Goal: Information Seeking & Learning: Learn about a topic

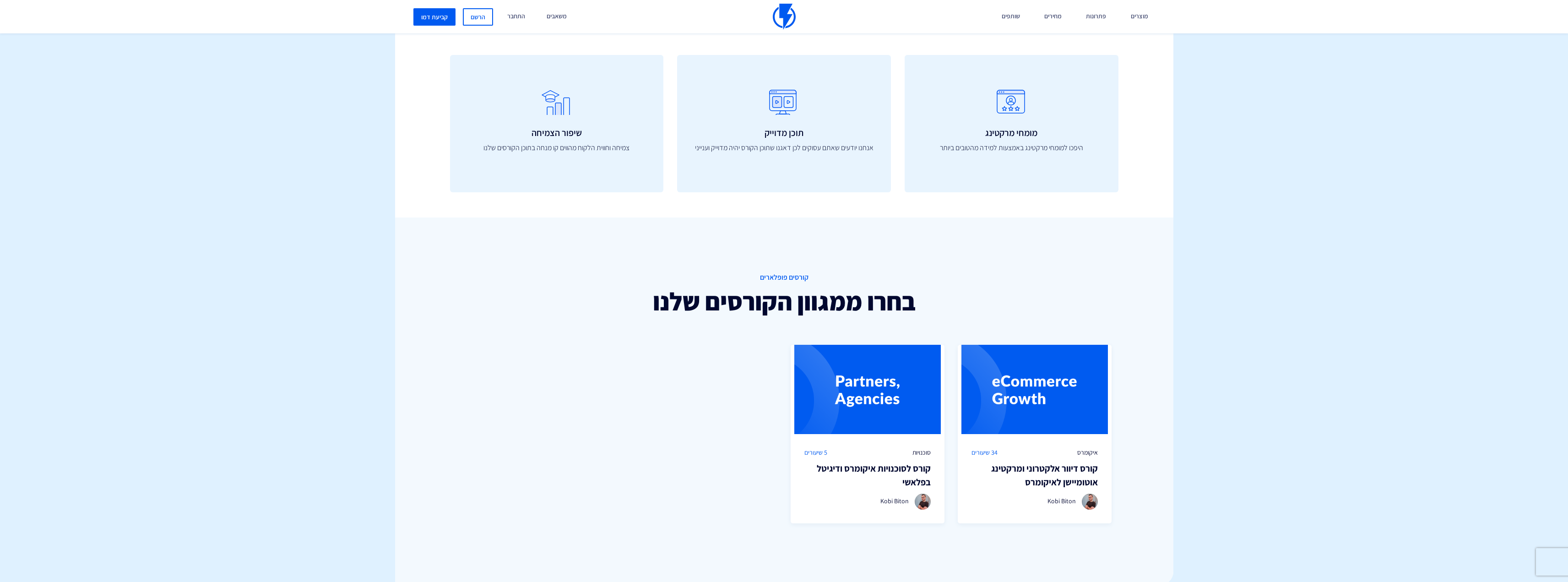
scroll to position [412, 0]
click at [1076, 477] on h3 "קורס דיוור אלקטרוני [PERSON_NAME] לאיקומרס" at bounding box center [1035, 477] width 133 height 29
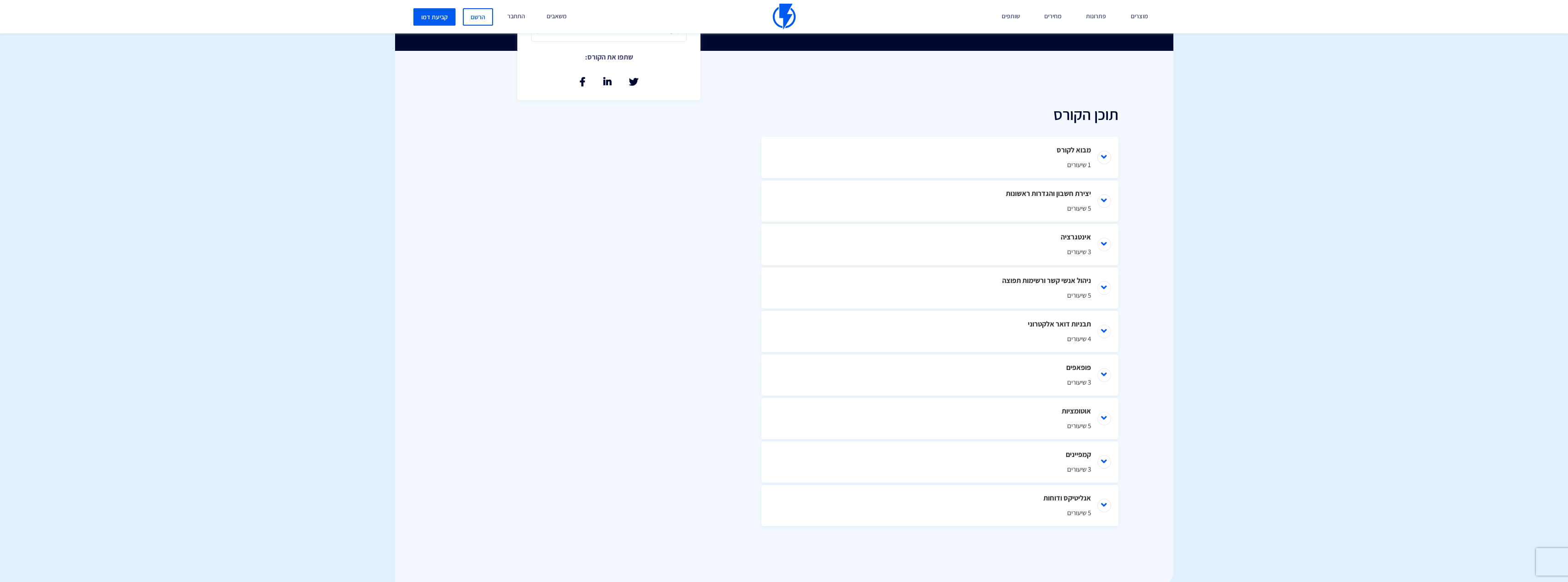
scroll to position [366, 0]
click at [1105, 289] on li "ניהול אנשי קשר ורשימות תפוצה 5 שיעורים" at bounding box center [940, 287] width 357 height 41
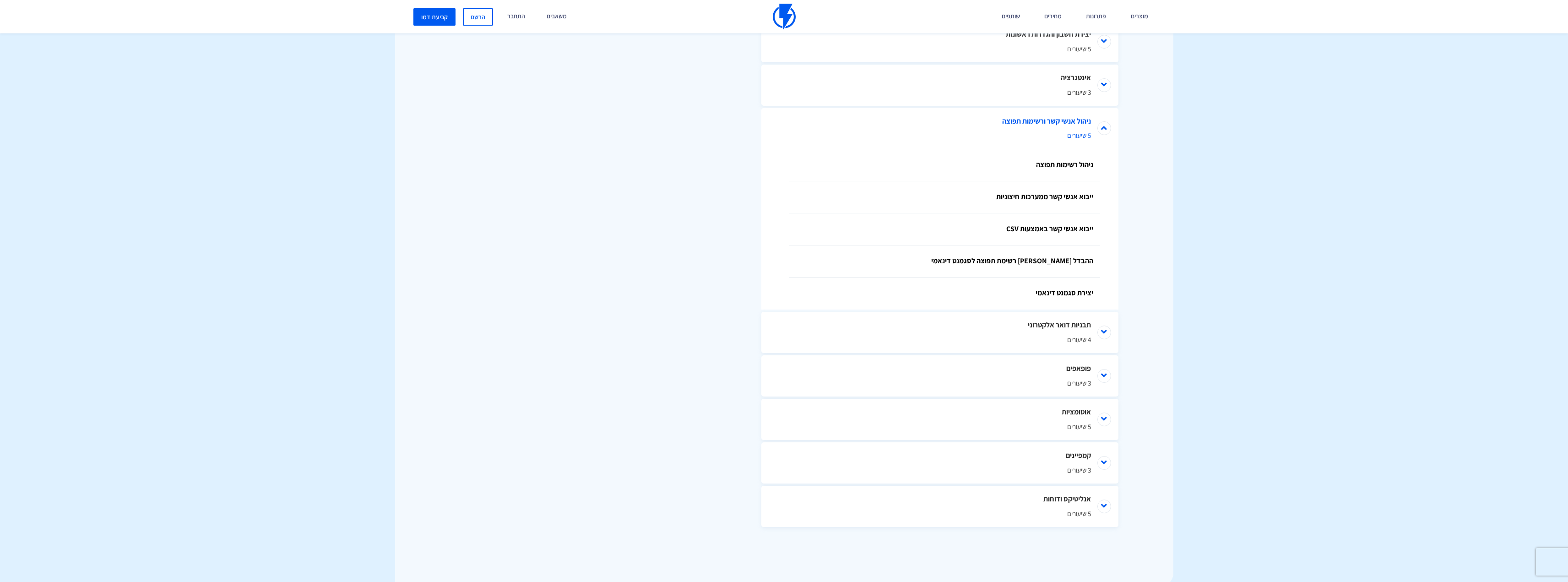
scroll to position [527, 0]
click at [1102, 414] on li "אוטומציות 5 שיעורים" at bounding box center [940, 417] width 357 height 41
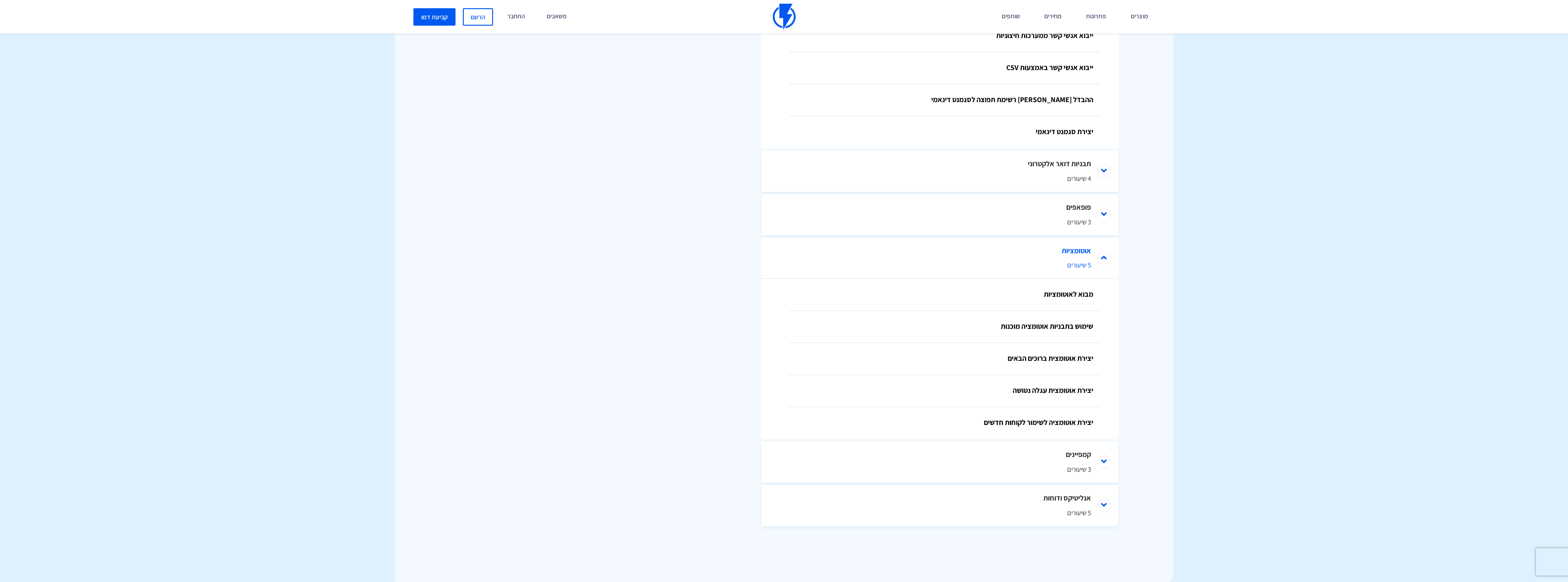
scroll to position [687, 0]
click at [1063, 356] on link "יצירת אוטומצית ברוכים הבאים" at bounding box center [944, 357] width 311 height 32
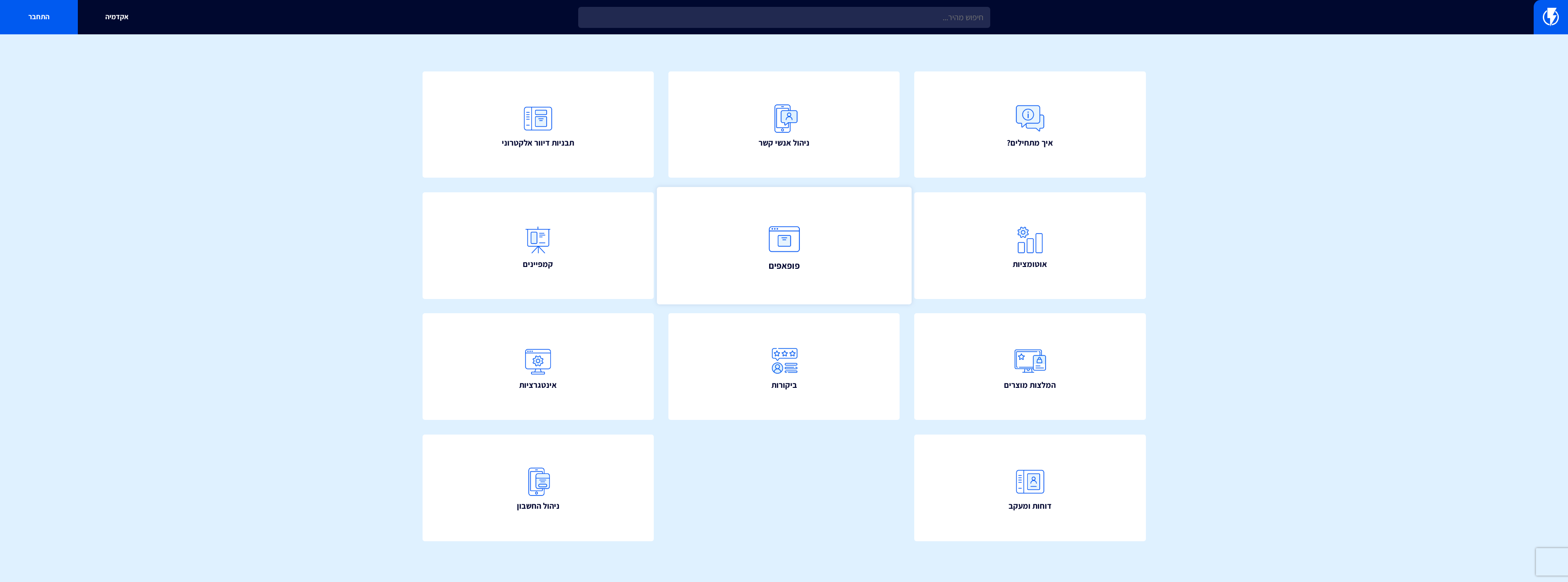
scroll to position [67, 0]
click at [1041, 260] on span "אוטומציות" at bounding box center [1030, 264] width 38 height 13
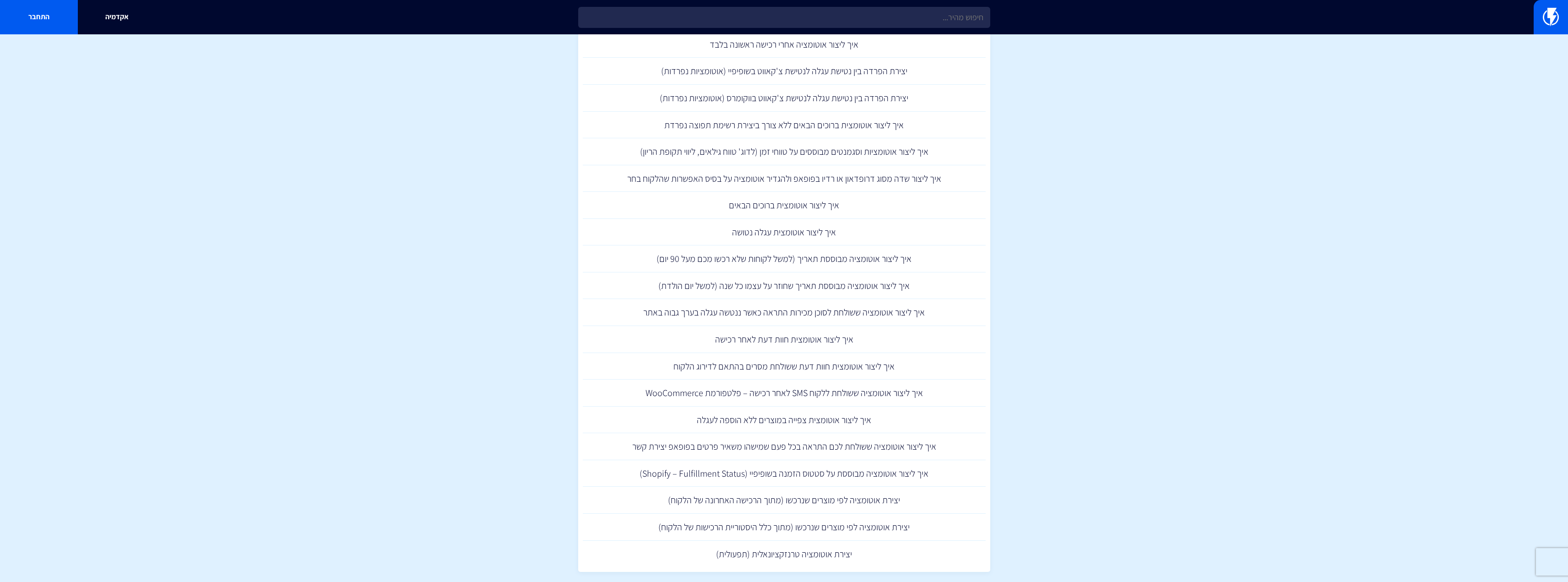
scroll to position [916, 0]
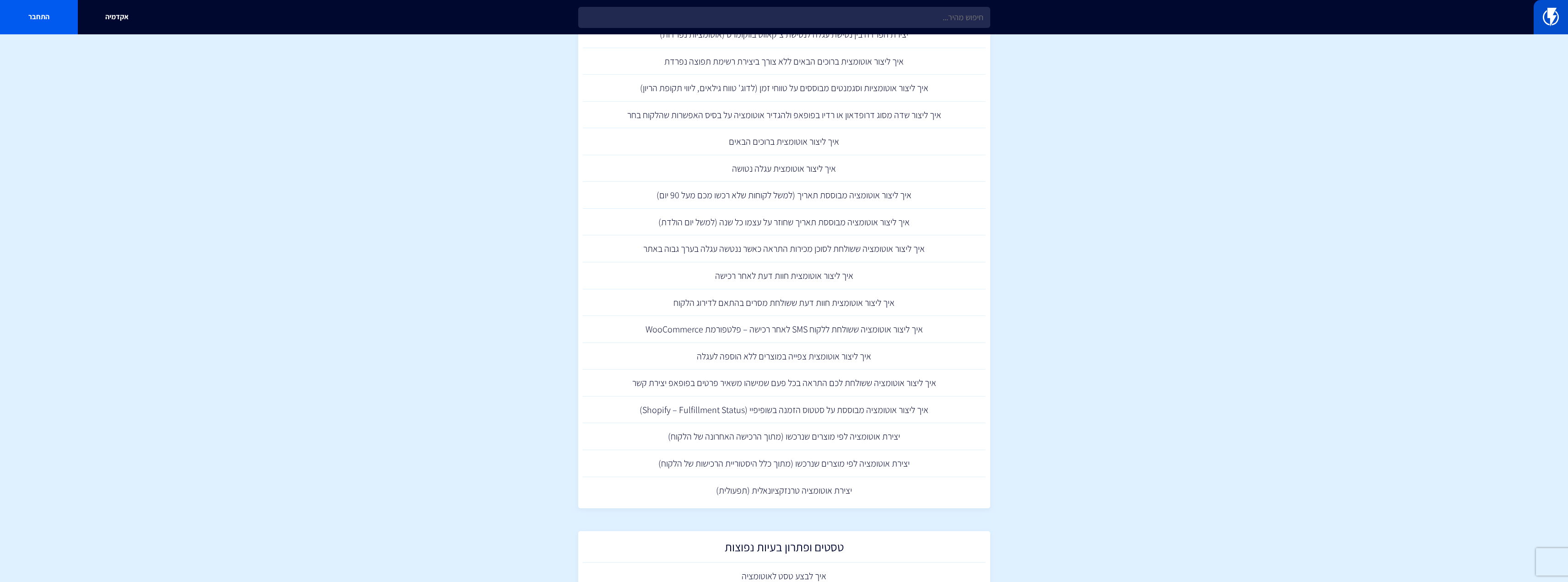
click at [1545, 26] on img at bounding box center [1551, 17] width 16 height 18
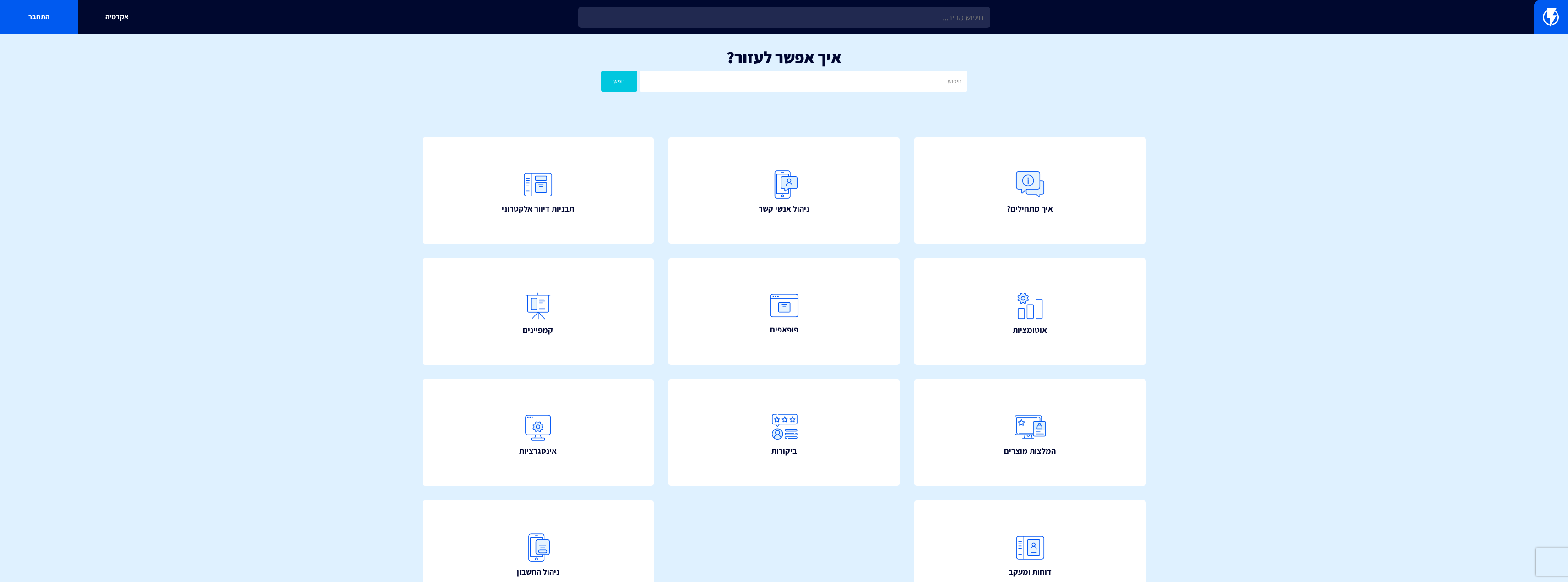
click at [1205, 161] on section "איך אפשר לעזור? חפש איך מתחילים? ניהול אנשי קשר תבניות דיוור אלקטרוני" at bounding box center [784, 341] width 1568 height 614
click at [119, 19] on link "אקדמיה" at bounding box center [117, 17] width 78 height 34
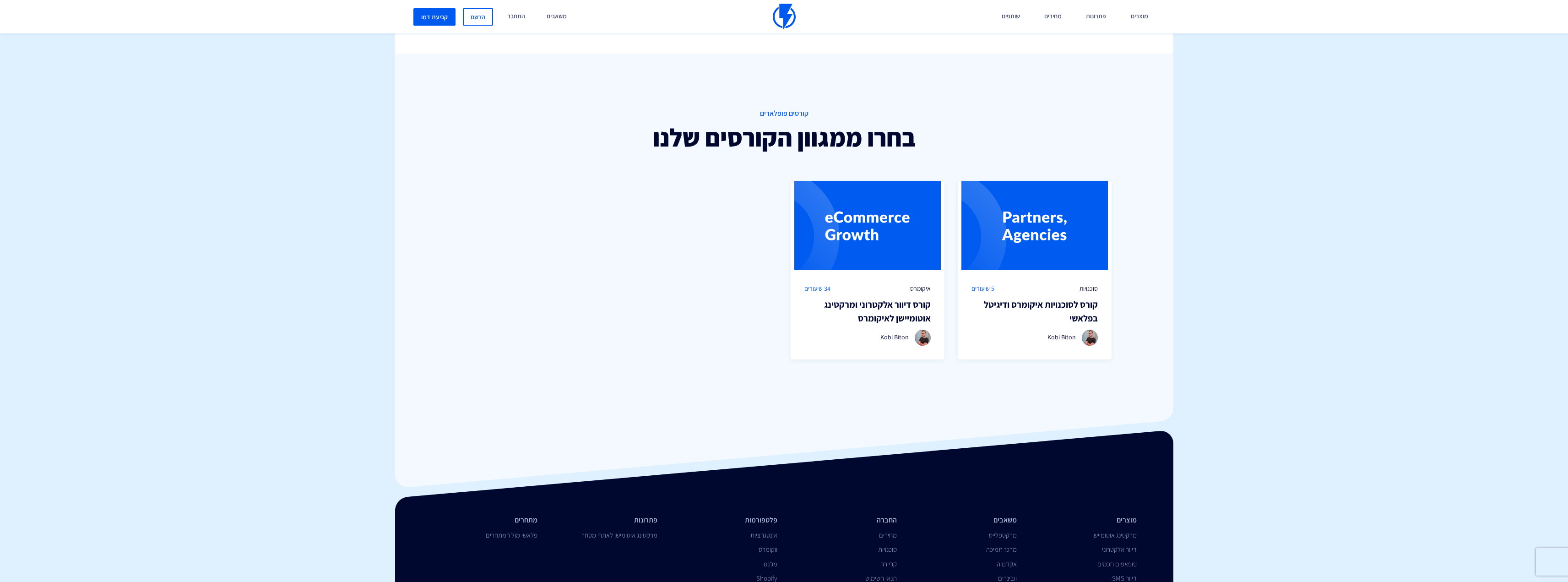
scroll to position [589, 0]
